Goal: Information Seeking & Learning: Find specific page/section

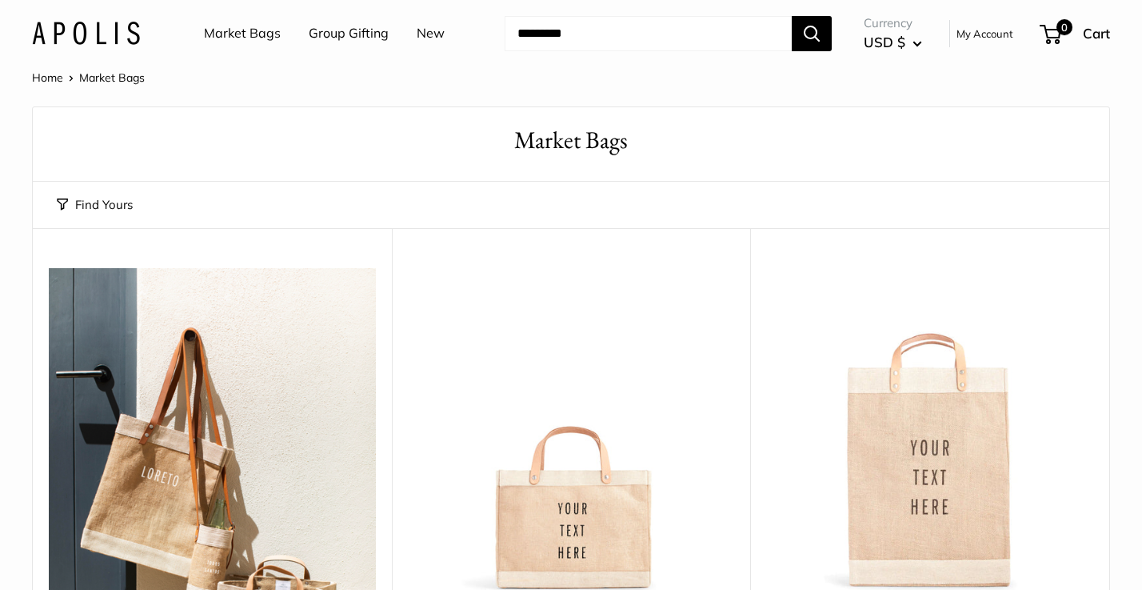
click at [420, 29] on link "New" at bounding box center [431, 34] width 28 height 24
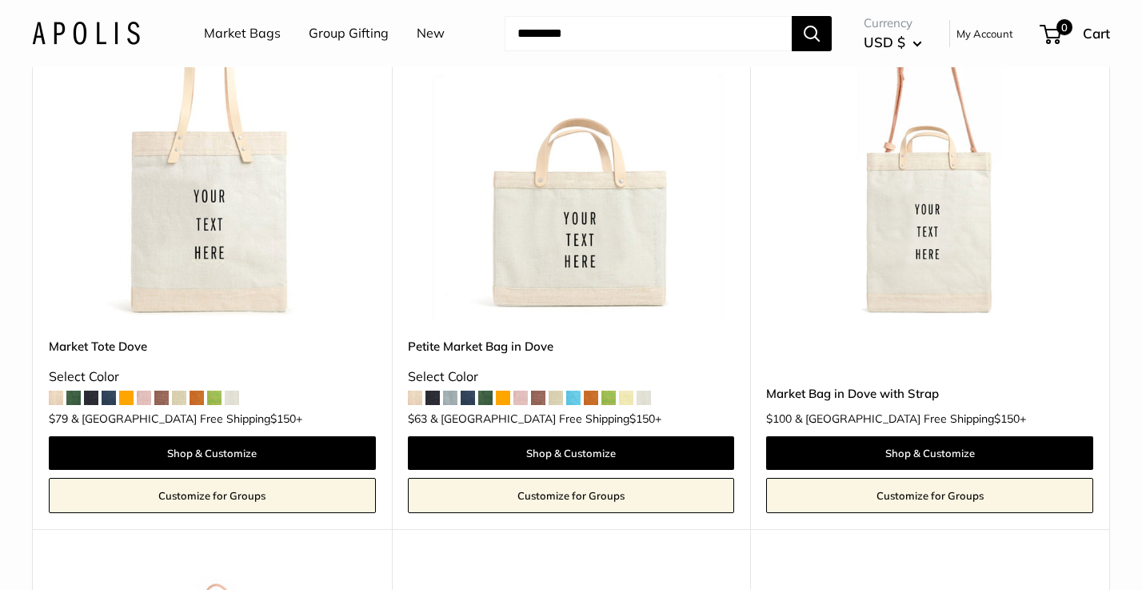
click at [503, 345] on link "Petite Market Bag in Dove" at bounding box center [571, 346] width 327 height 18
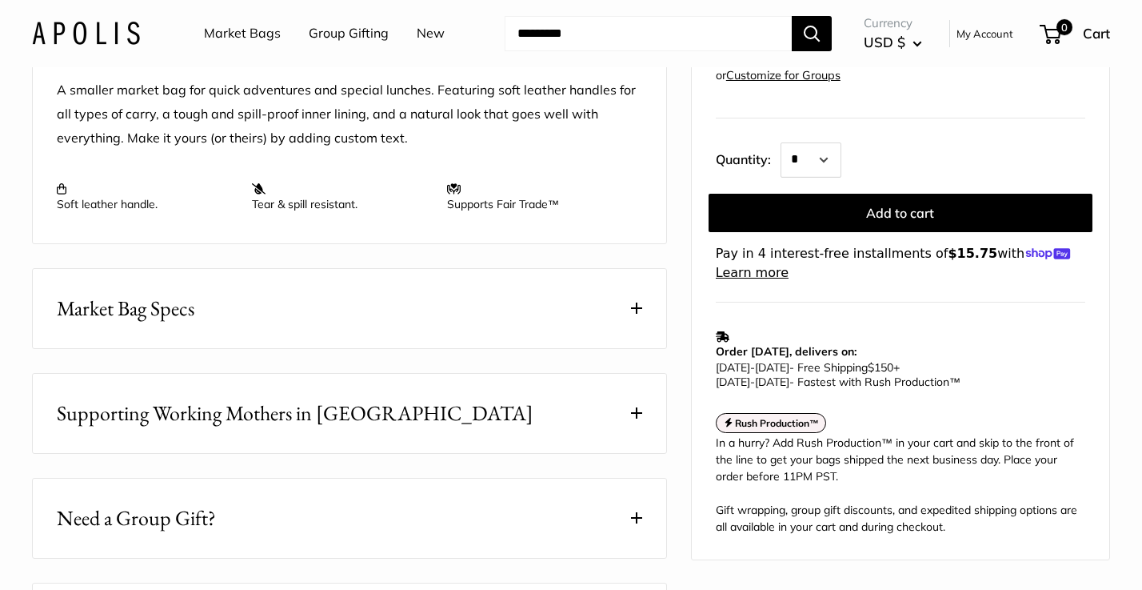
scroll to position [654, 0]
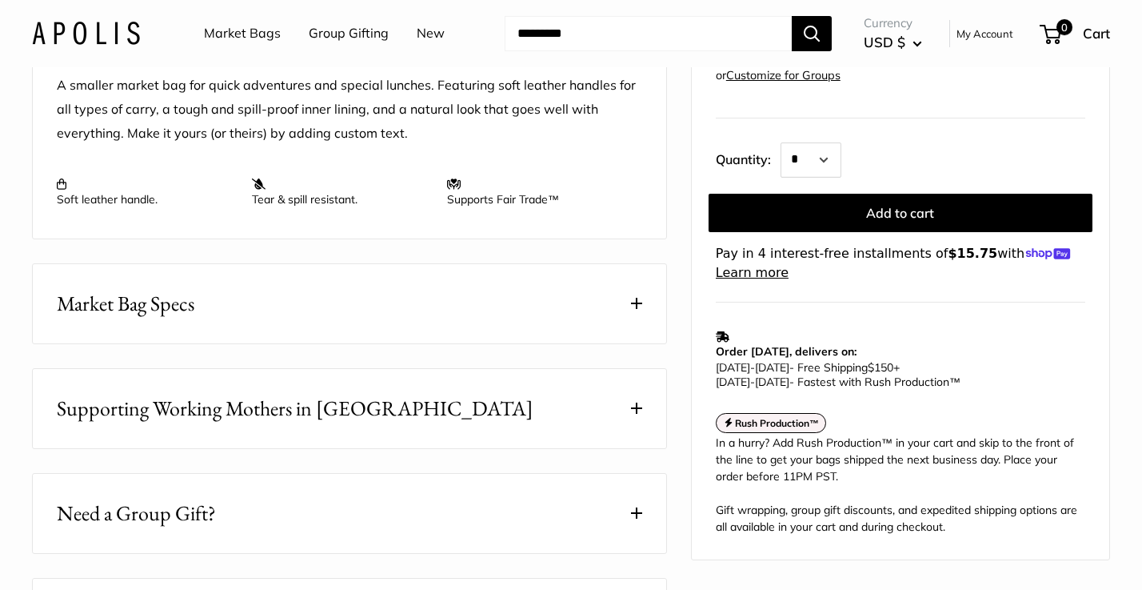
click at [468, 343] on button "Market Bag Specs" at bounding box center [350, 303] width 634 height 79
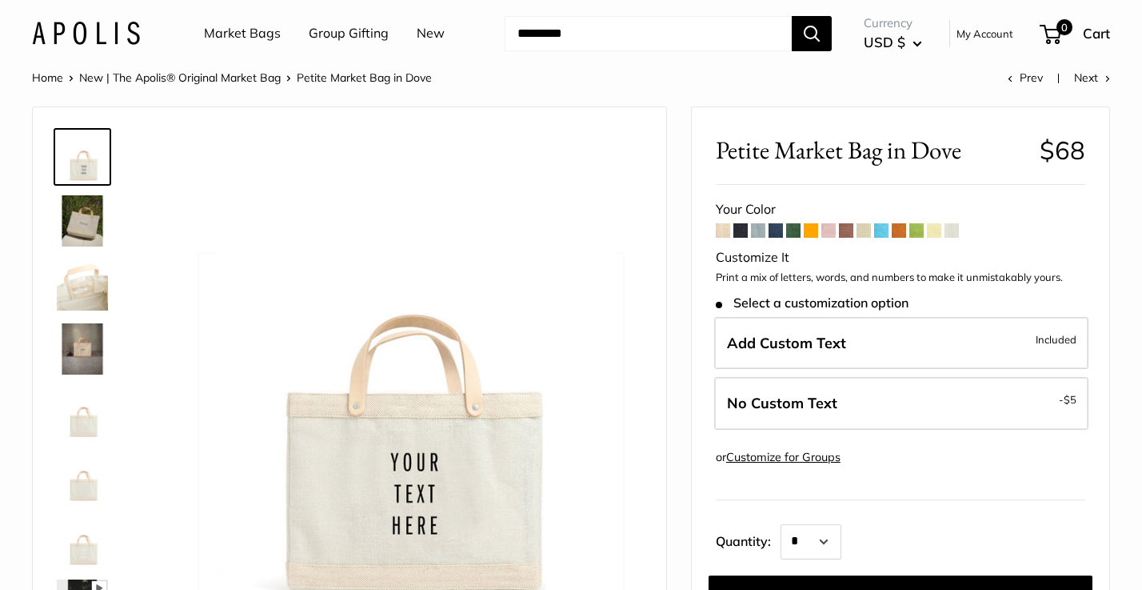
scroll to position [0, 0]
click at [345, 77] on span "Petite Market Bag in Dove" at bounding box center [364, 77] width 135 height 14
click at [580, 33] on input "Search..." at bounding box center [648, 33] width 287 height 35
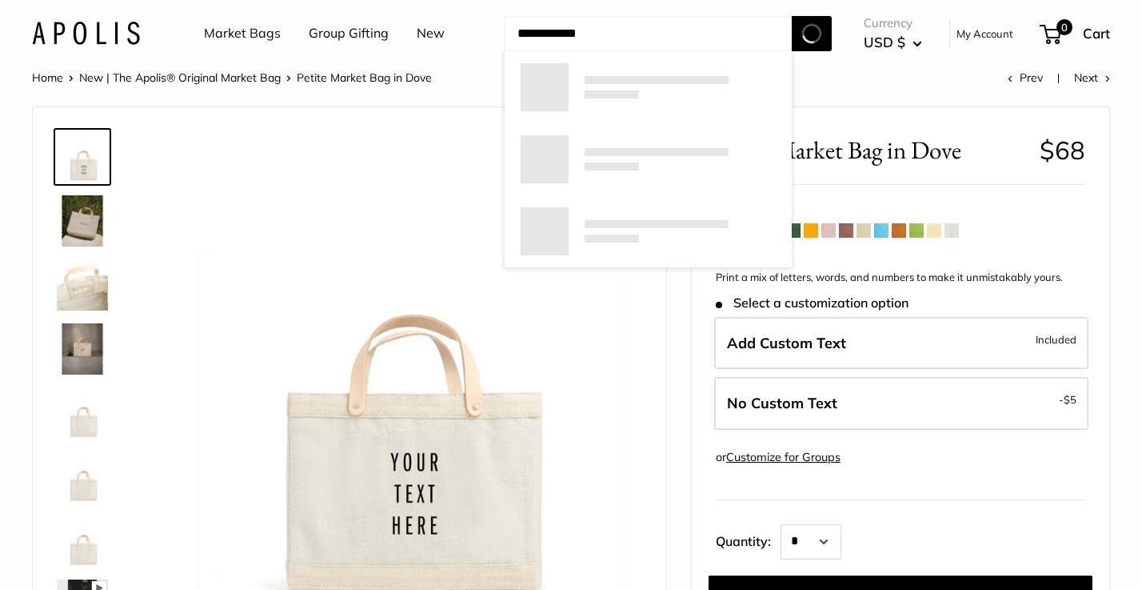
type input "**********"
click at [813, 33] on button "Search" at bounding box center [812, 33] width 40 height 35
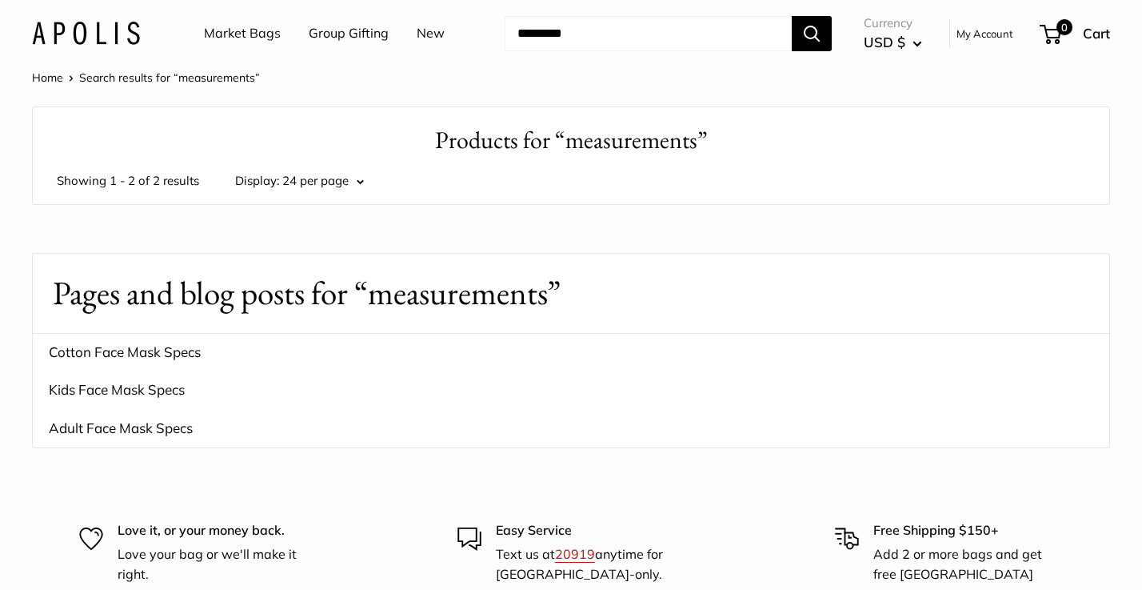
click at [422, 30] on link "New" at bounding box center [431, 34] width 28 height 24
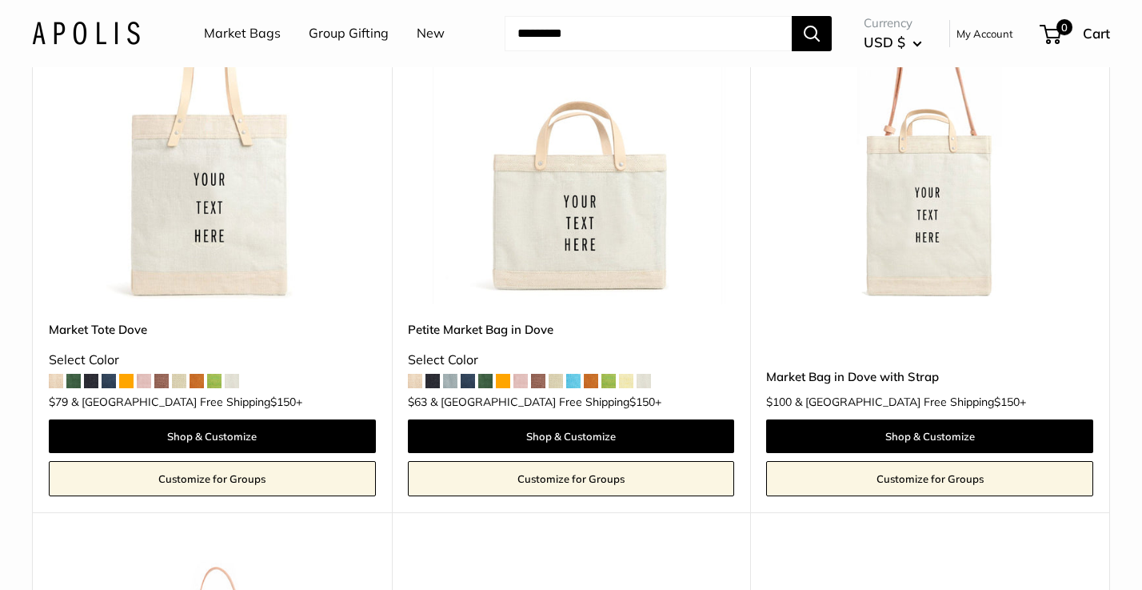
scroll to position [294, 0]
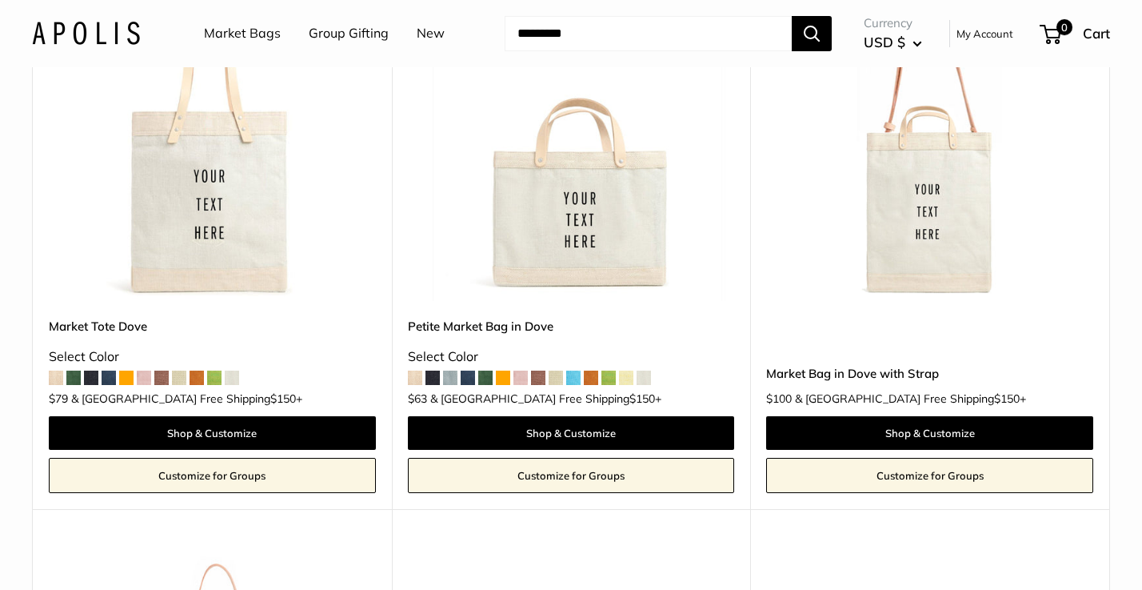
click at [0, 0] on img at bounding box center [0, 0] width 0 height 0
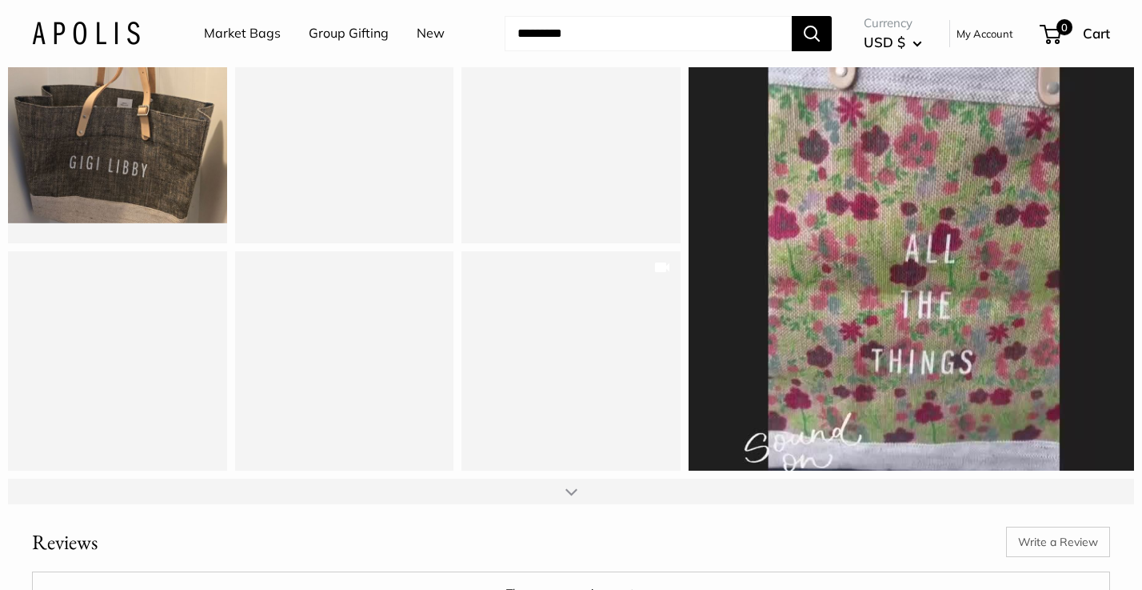
scroll to position [1898, 0]
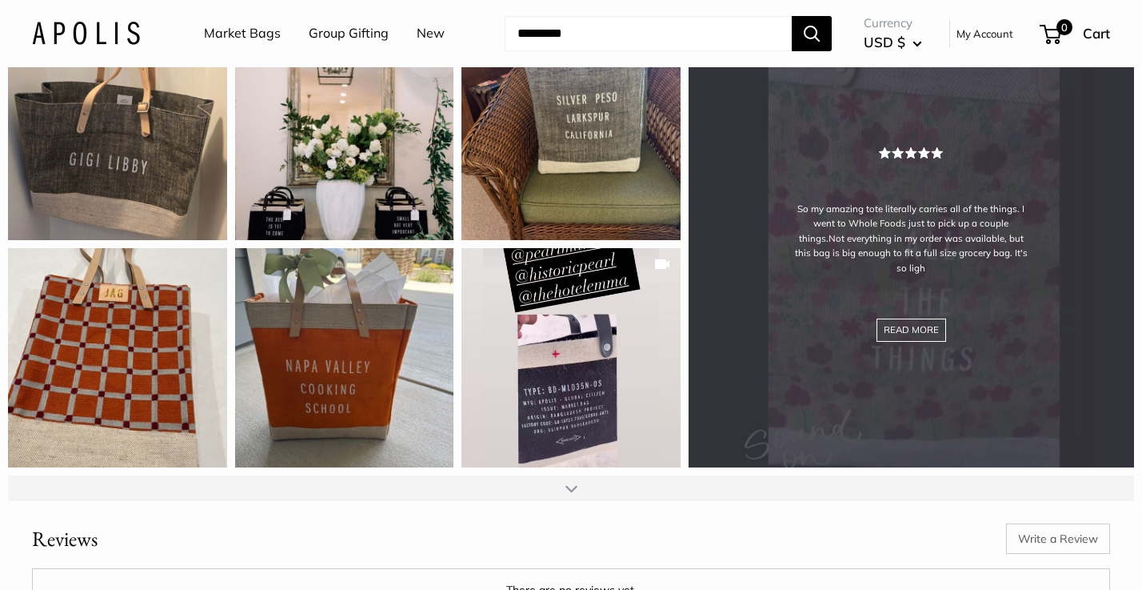
click at [922, 349] on div "So my amazing tote literally carries all of the things. I went to Whole Foods j…" at bounding box center [912, 245] width 446 height 446
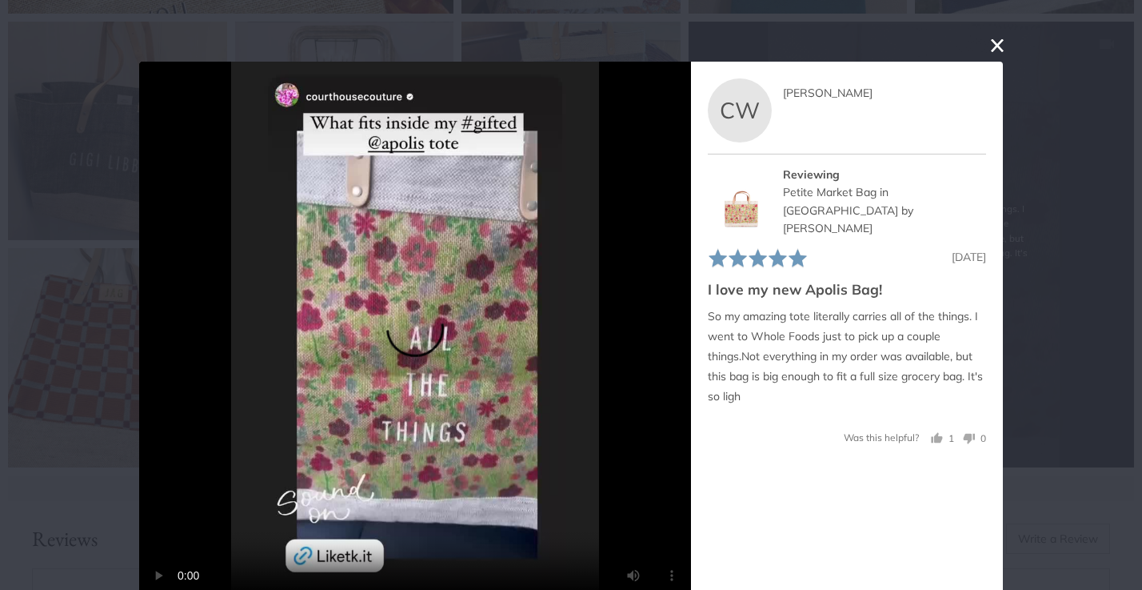
scroll to position [24, 0]
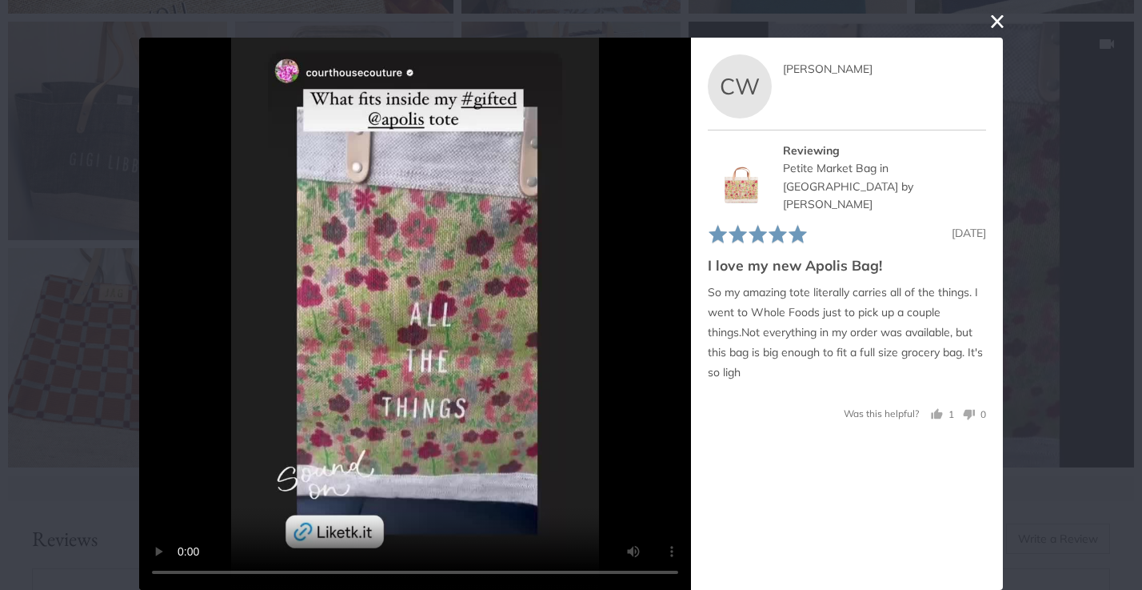
click at [994, 20] on button "close this modal window" at bounding box center [997, 21] width 19 height 19
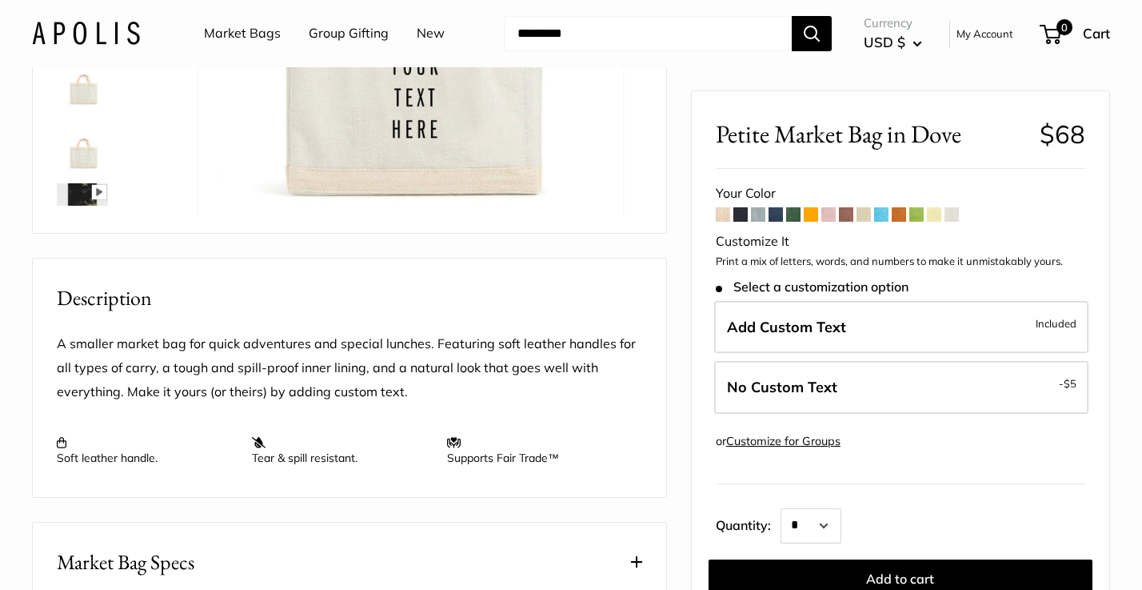
scroll to position [390, 0]
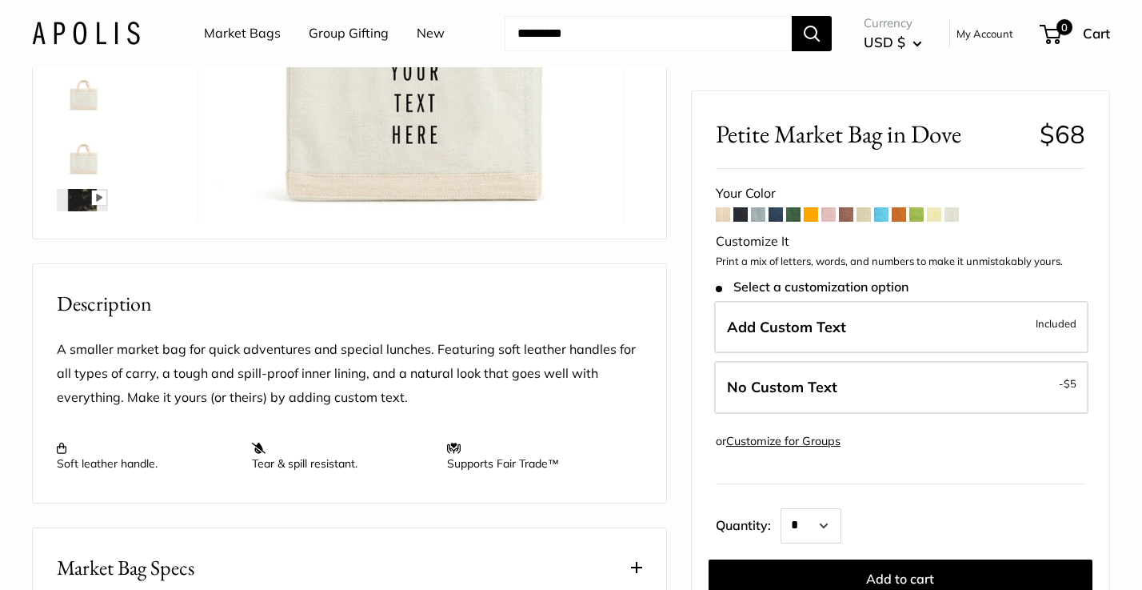
click at [569, 26] on input "Search..." at bounding box center [648, 33] width 287 height 35
type input "******"
click at [813, 33] on button "Search" at bounding box center [812, 33] width 40 height 35
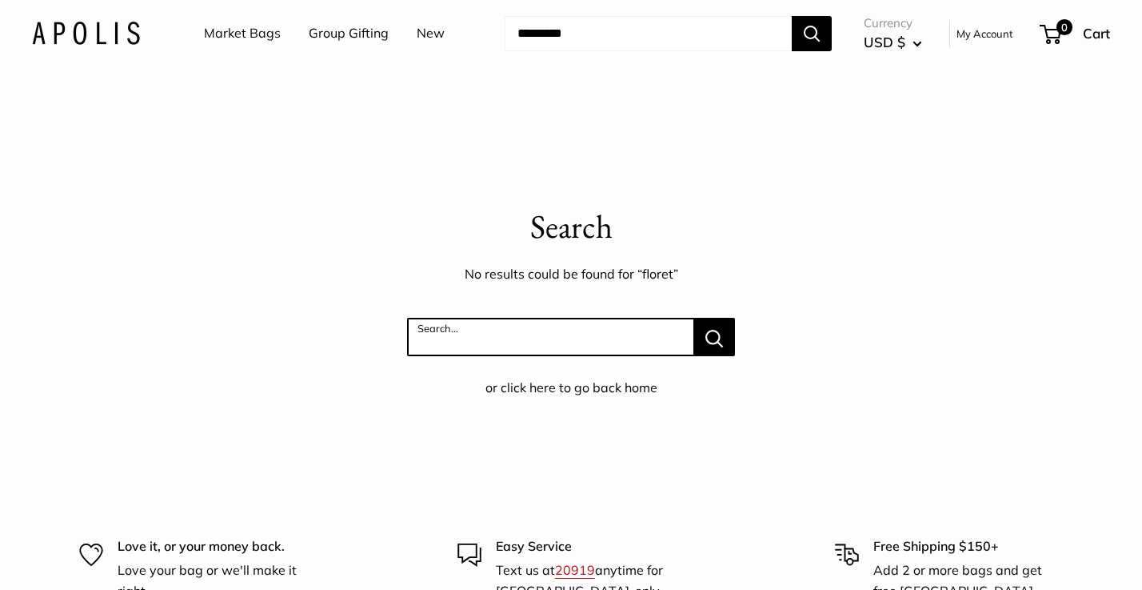
click at [426, 334] on input "Search..." at bounding box center [550, 337] width 287 height 38
type input "**********"
click at [714, 335] on button "Search..." at bounding box center [714, 337] width 41 height 38
